Goal: Task Accomplishment & Management: Use online tool/utility

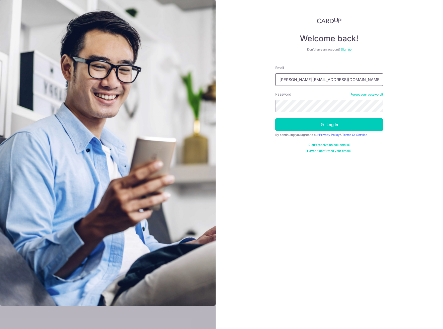
click at [275, 86] on div at bounding box center [275, 86] width 0 height 0
type input "jerry.tp.chung@gmail.com"
click at [342, 122] on button "Log in" at bounding box center [329, 125] width 108 height 13
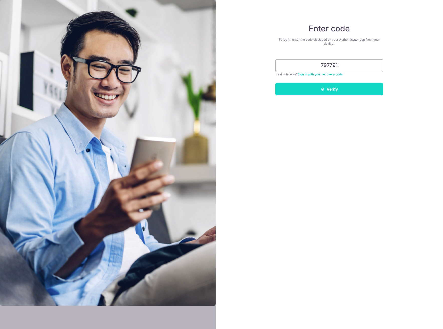
type input "797791"
click at [352, 91] on button "Verify" at bounding box center [329, 89] width 108 height 13
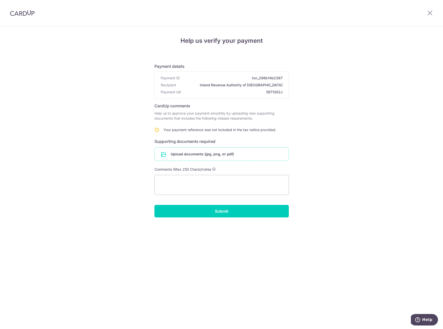
drag, startPoint x: 0, startPoint y: 0, endPoint x: 214, endPoint y: 154, distance: 263.3
click at [214, 154] on input "file" at bounding box center [222, 154] width 134 height 13
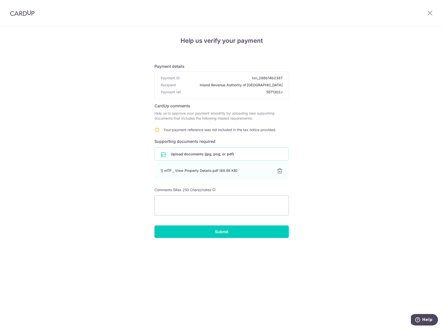
click at [334, 93] on div "Help us verify your payment Payment details Payment ID txn_298b14b2387 Recipien…" at bounding box center [221, 177] width 443 height 303
click at [229, 235] on input "Submit" at bounding box center [221, 232] width 134 height 13
